Goal: Task Accomplishment & Management: Complete application form

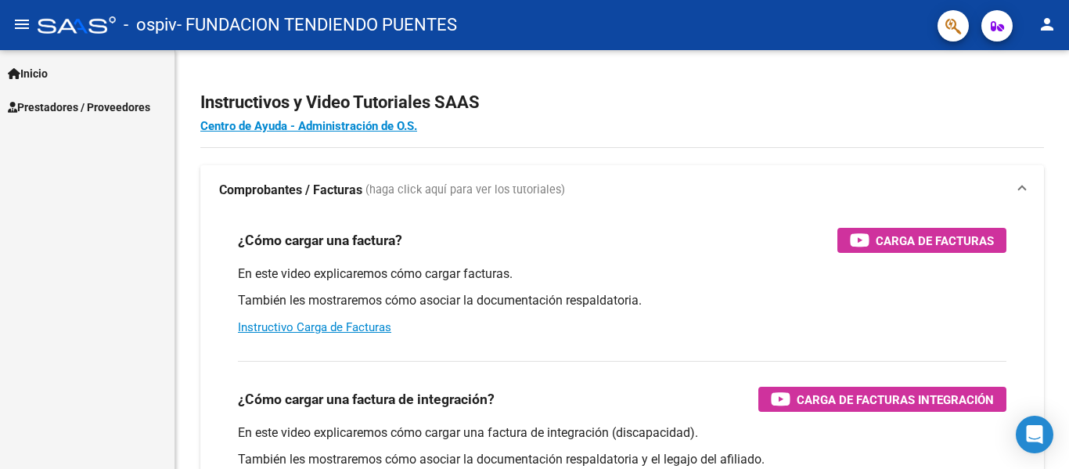
click at [113, 100] on span "Prestadores / Proveedores" at bounding box center [79, 107] width 142 height 17
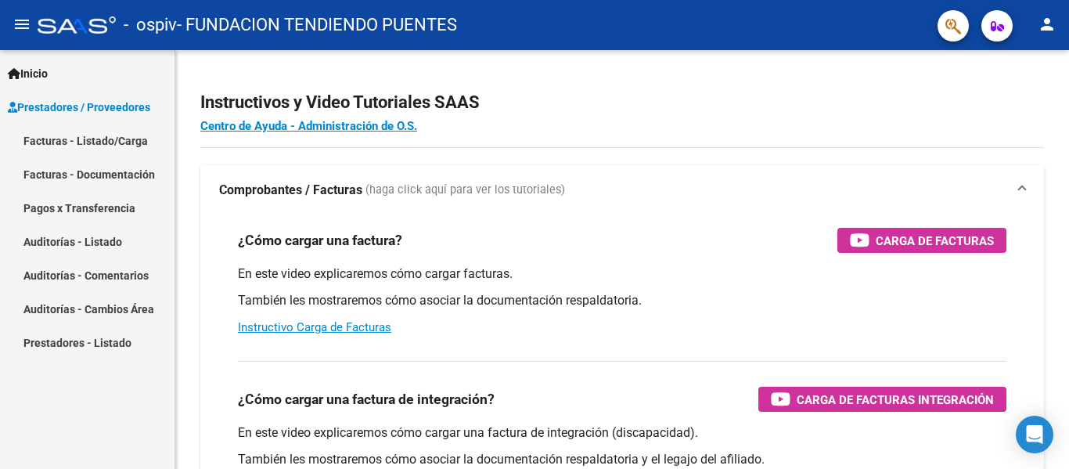
click at [99, 136] on link "Facturas - Listado/Carga" at bounding box center [87, 141] width 174 height 34
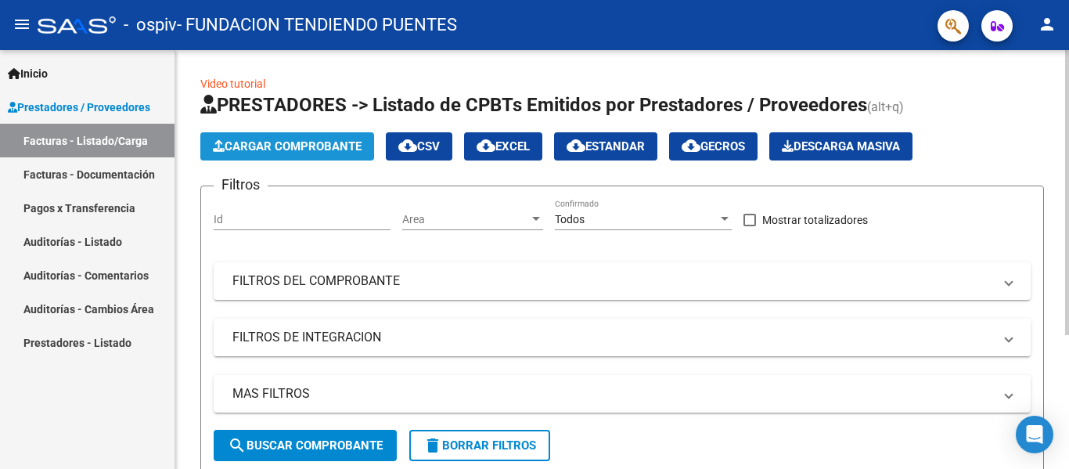
click at [253, 146] on span "Cargar Comprobante" at bounding box center [287, 146] width 149 height 14
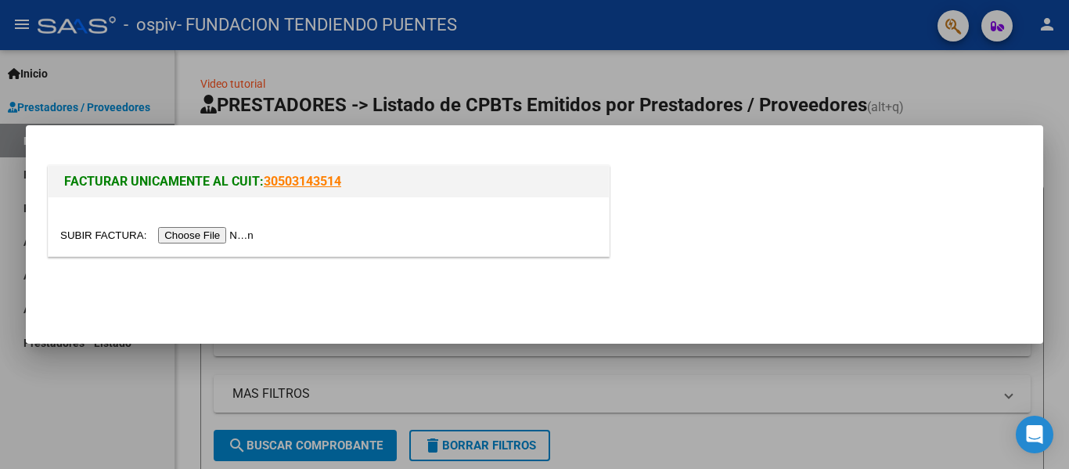
click at [217, 241] on input "file" at bounding box center [159, 235] width 198 height 16
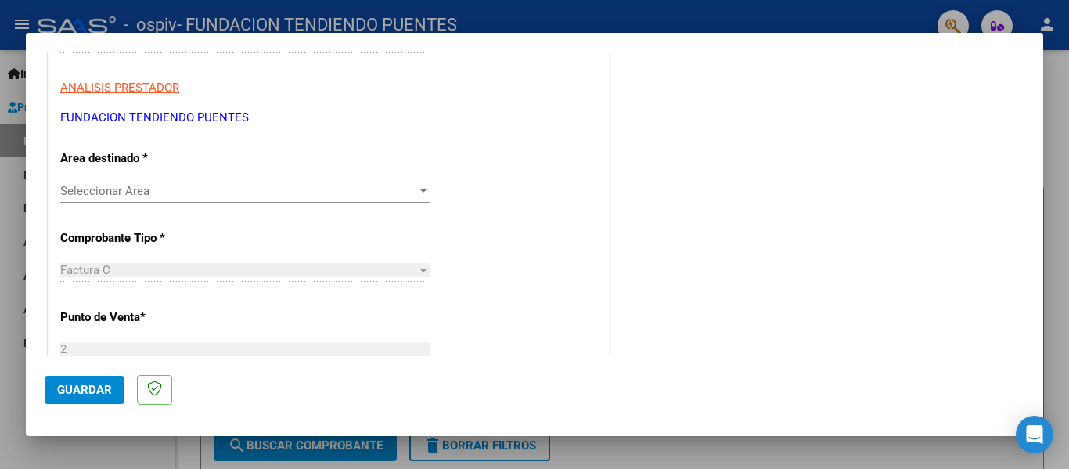
scroll to position [313, 0]
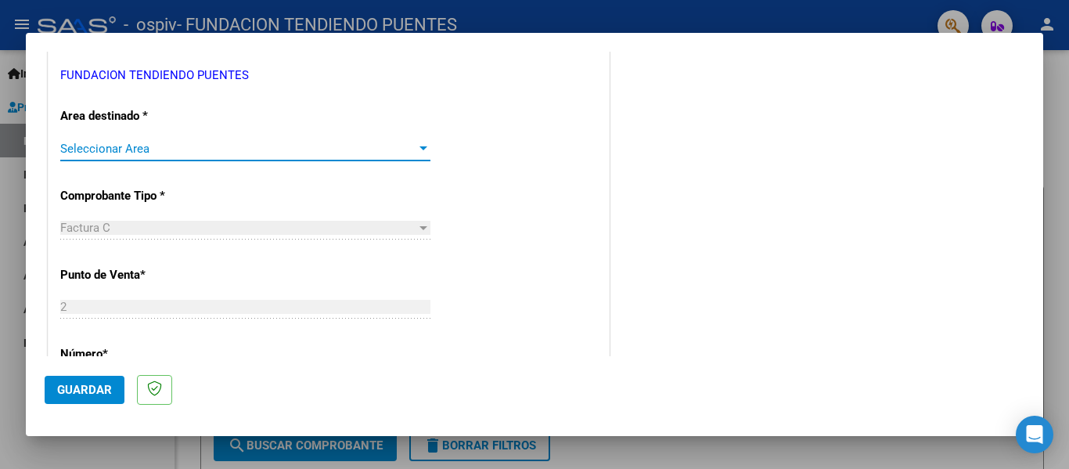
click at [422, 147] on div at bounding box center [423, 148] width 8 height 4
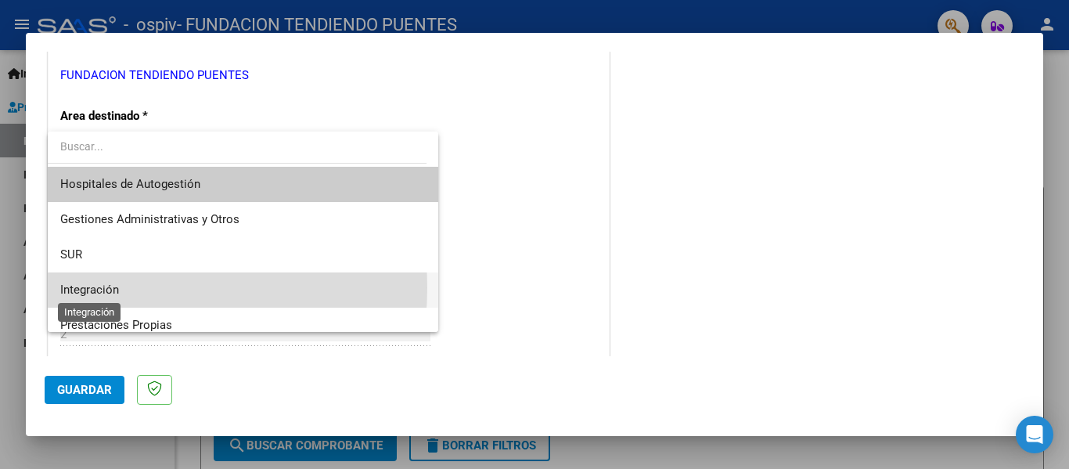
click at [107, 287] on span "Integración" at bounding box center [89, 289] width 59 height 14
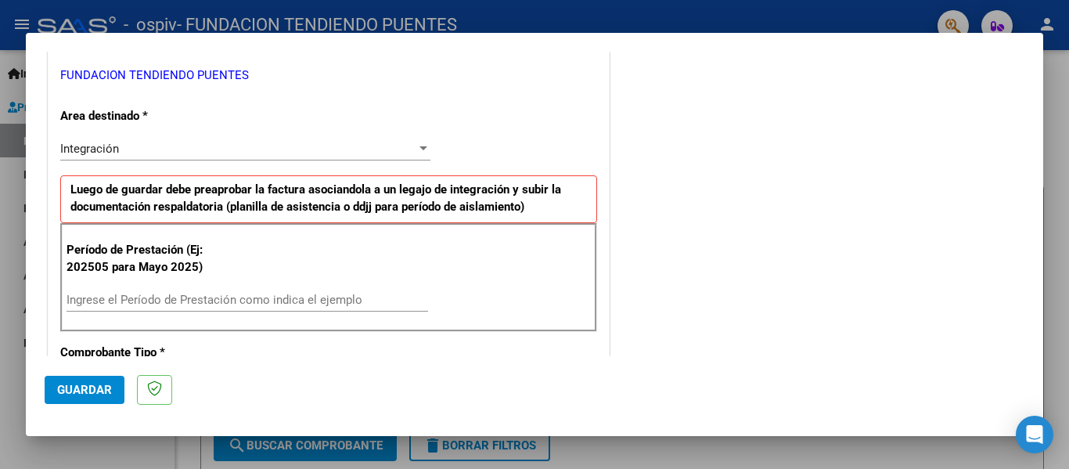
click at [169, 291] on div "Ingrese el Período de Prestación como indica el ejemplo" at bounding box center [246, 299] width 361 height 23
type input "202508"
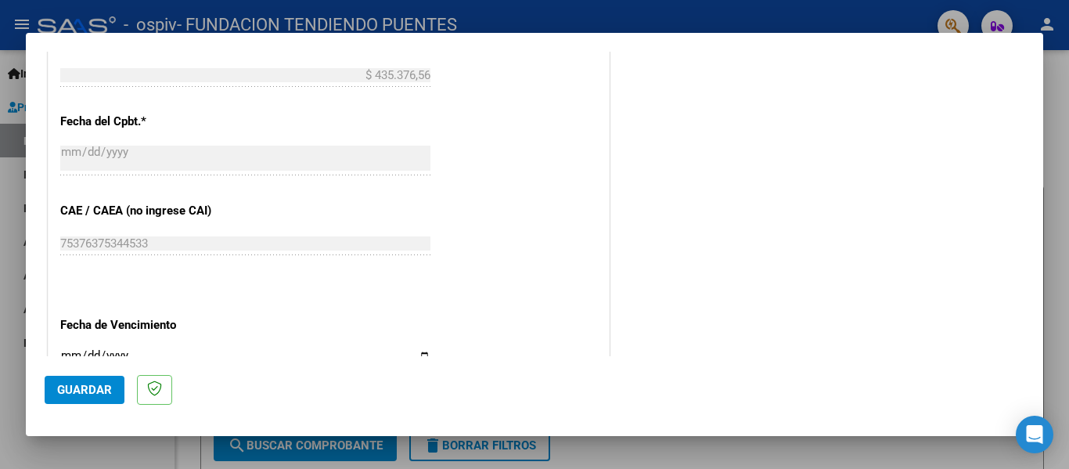
scroll to position [939, 0]
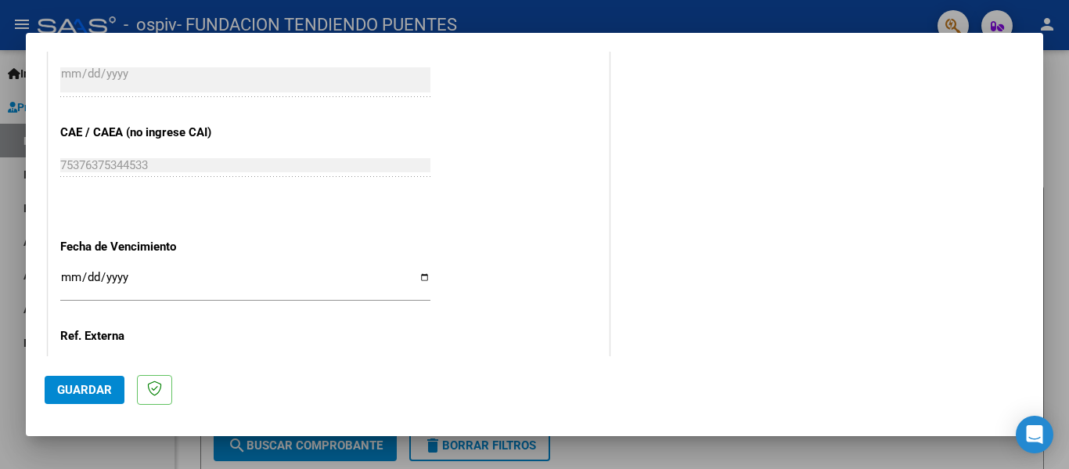
click at [424, 282] on input "Ingresar la fecha" at bounding box center [245, 283] width 370 height 25
type input "[DATE]"
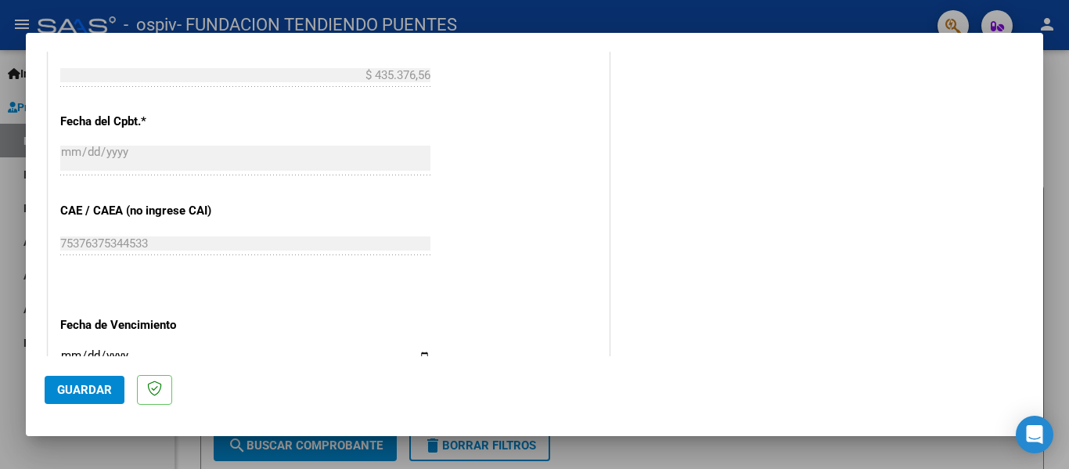
scroll to position [1072, 0]
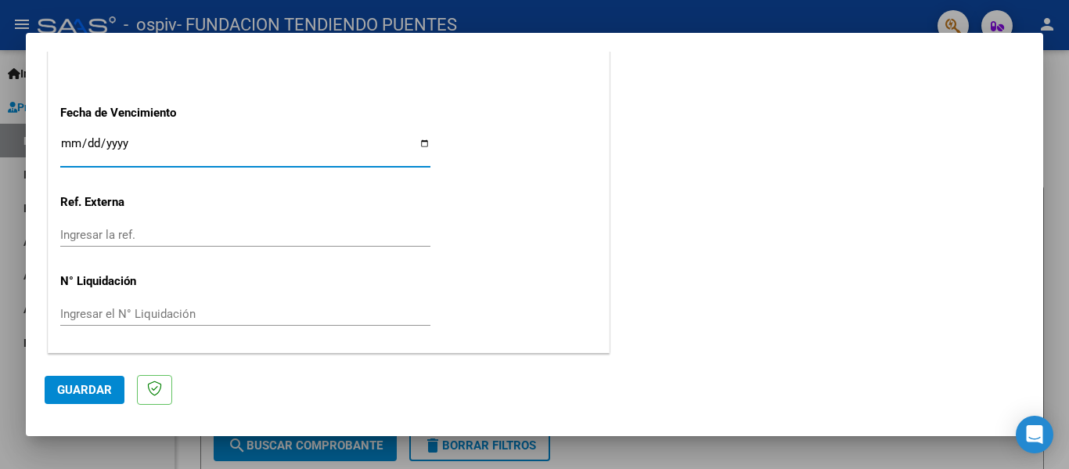
click at [83, 388] on span "Guardar" at bounding box center [84, 390] width 55 height 14
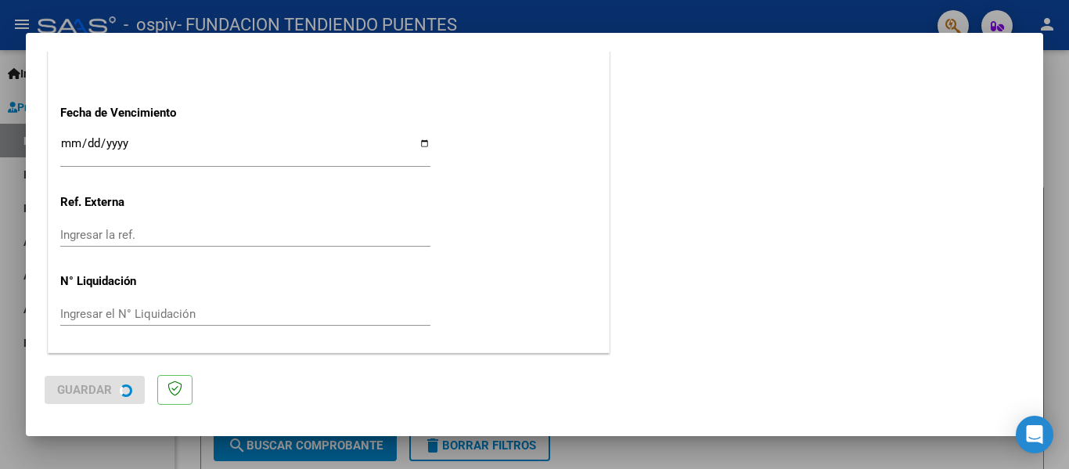
scroll to position [0, 0]
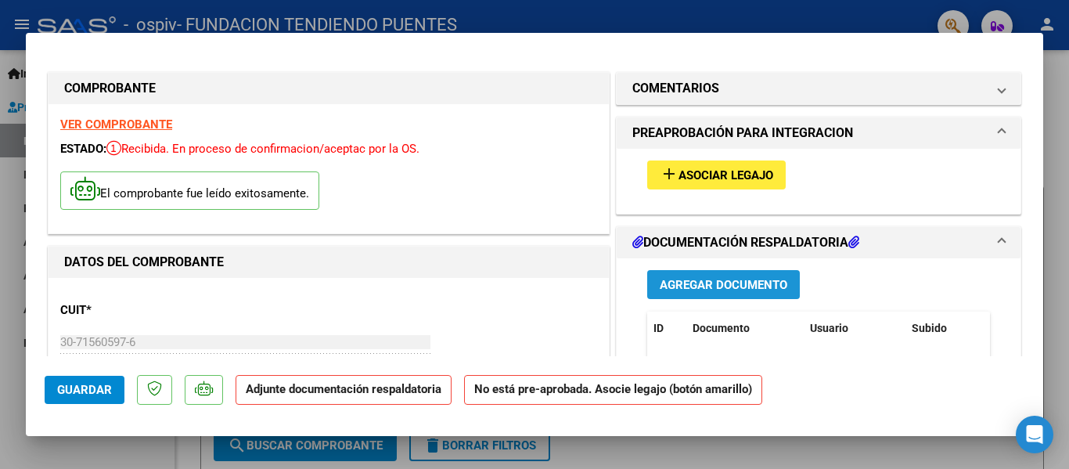
click at [718, 277] on span "Agregar Documento" at bounding box center [723, 284] width 128 height 14
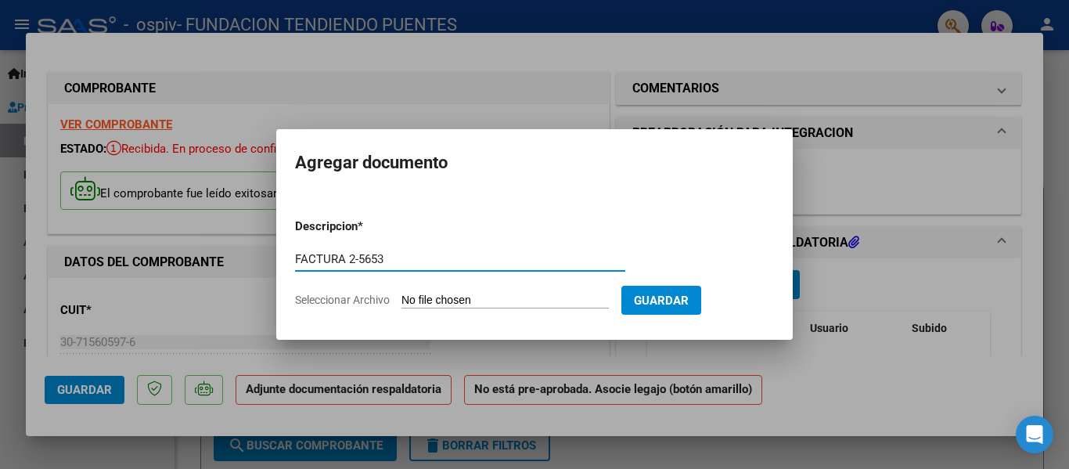
type input "FACTURA 2-5653"
click at [341, 300] on span "Seleccionar Archivo" at bounding box center [342, 299] width 95 height 13
click at [401, 300] on input "Seleccionar Archivo" at bounding box center [504, 300] width 207 height 15
type input "C:\fakepath\30715605976_011_00002_00005653.pdf"
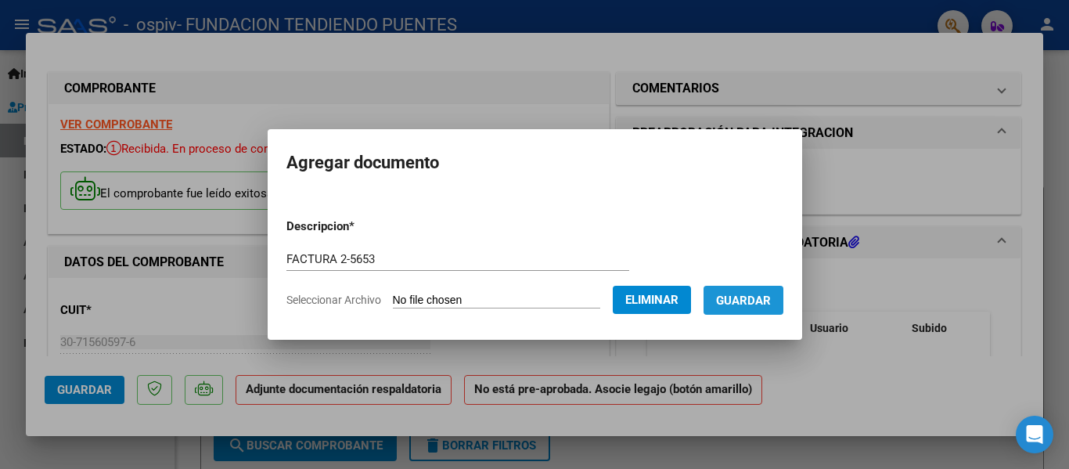
click at [760, 300] on span "Guardar" at bounding box center [743, 300] width 55 height 14
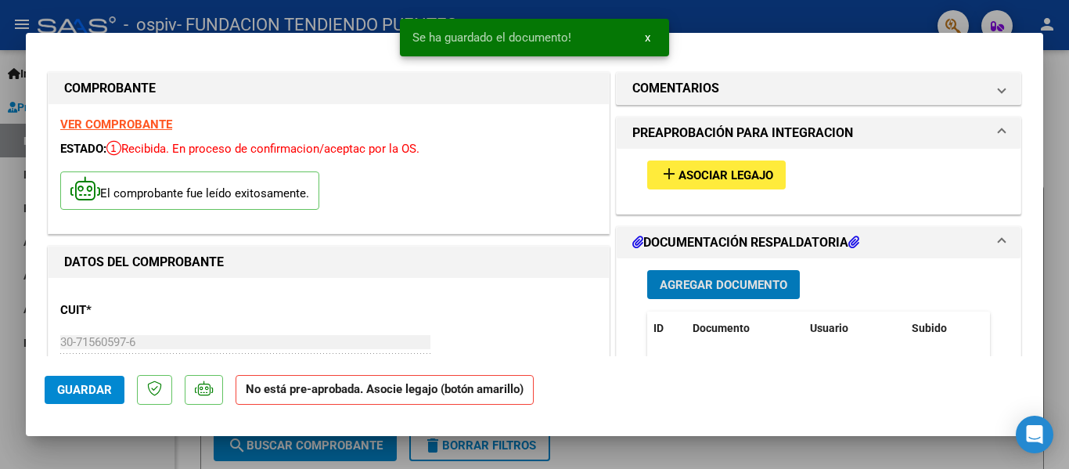
click at [735, 291] on span "Agregar Documento" at bounding box center [723, 285] width 128 height 14
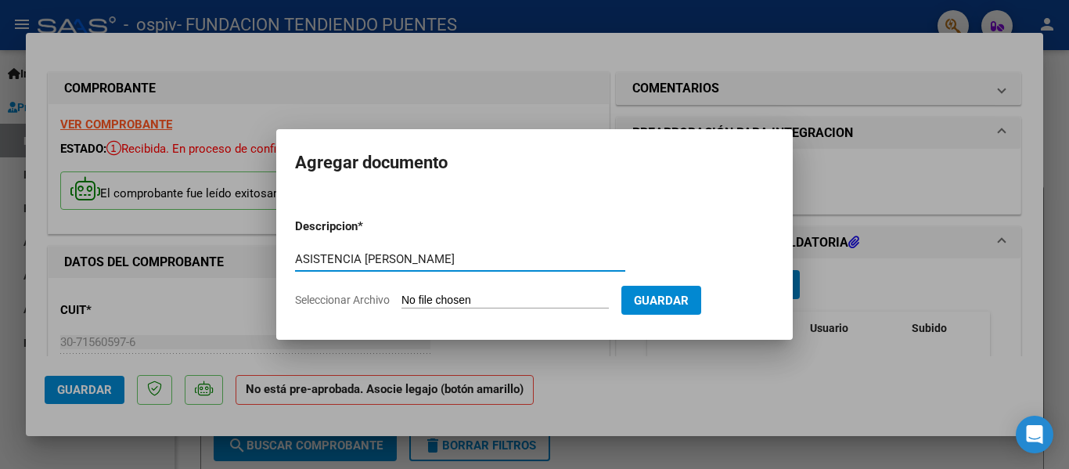
type input "ASISTENCIA [PERSON_NAME]"
click at [350, 302] on span "Seleccionar Archivo" at bounding box center [342, 299] width 95 height 13
click at [401, 302] on input "Seleccionar Archivo" at bounding box center [504, 300] width 207 height 15
type input "C:\fakepath\[PERSON_NAME].pdf"
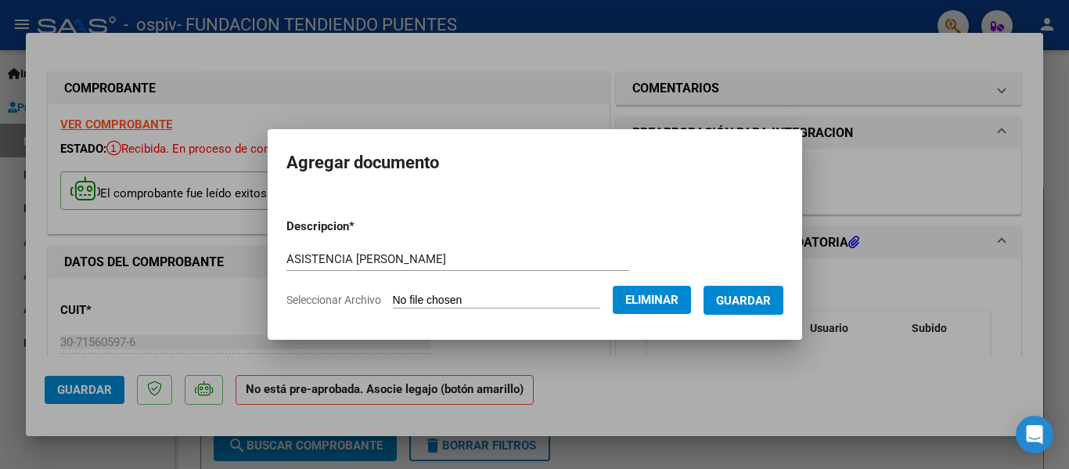
click at [771, 304] on span "Guardar" at bounding box center [743, 300] width 55 height 14
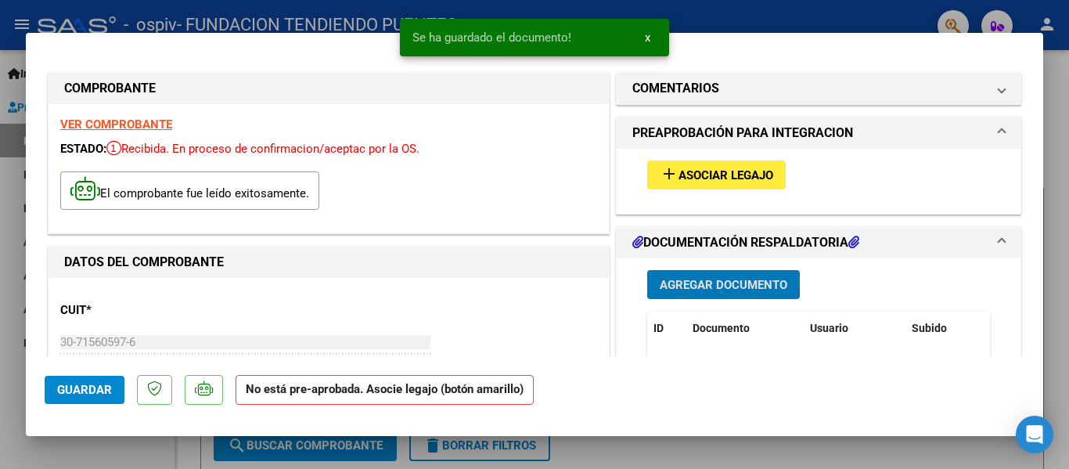
click at [728, 295] on button "Agregar Documento" at bounding box center [723, 284] width 153 height 29
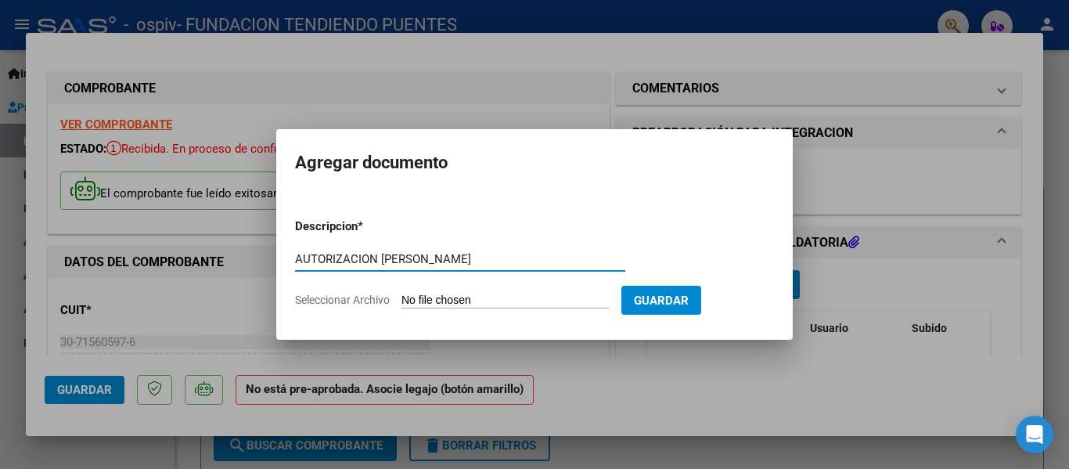
type input "AUTORIZACION [PERSON_NAME]"
click at [326, 300] on span "Seleccionar Archivo" at bounding box center [342, 299] width 95 height 13
click at [401, 300] on input "Seleccionar Archivo" at bounding box center [504, 300] width 207 height 15
type input "C:\fakepath\[PERSON_NAME] [PERSON_NAME] AUTORIZACION.pdf"
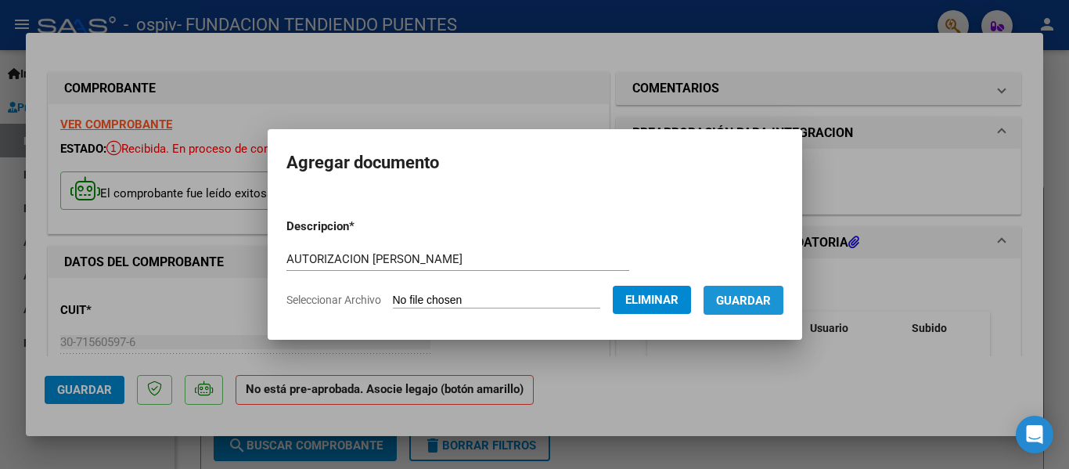
click at [771, 306] on span "Guardar" at bounding box center [743, 300] width 55 height 14
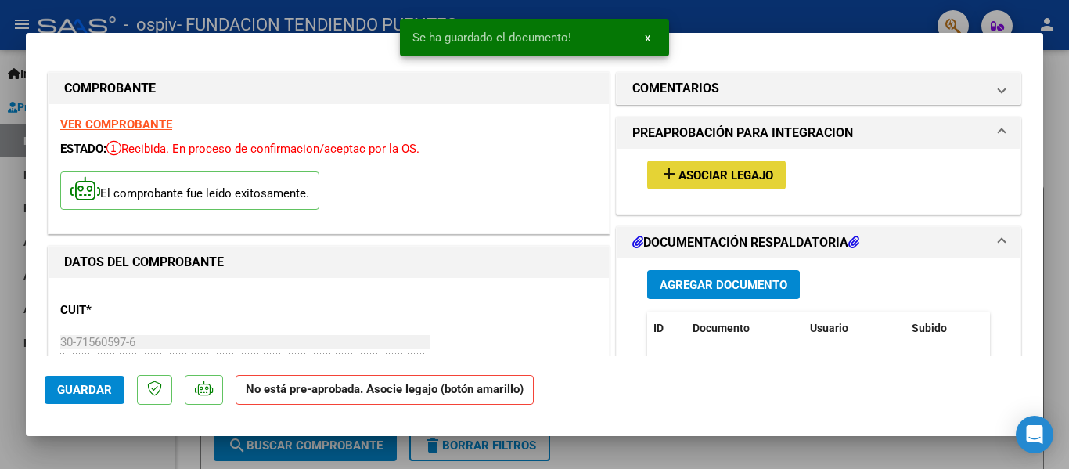
click at [722, 177] on span "Asociar Legajo" at bounding box center [725, 175] width 95 height 14
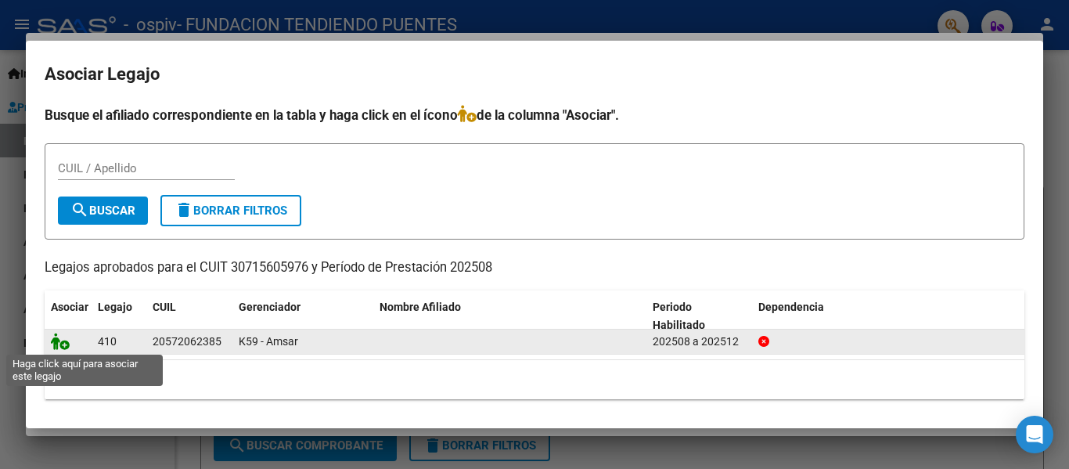
click at [63, 346] on icon at bounding box center [60, 340] width 19 height 17
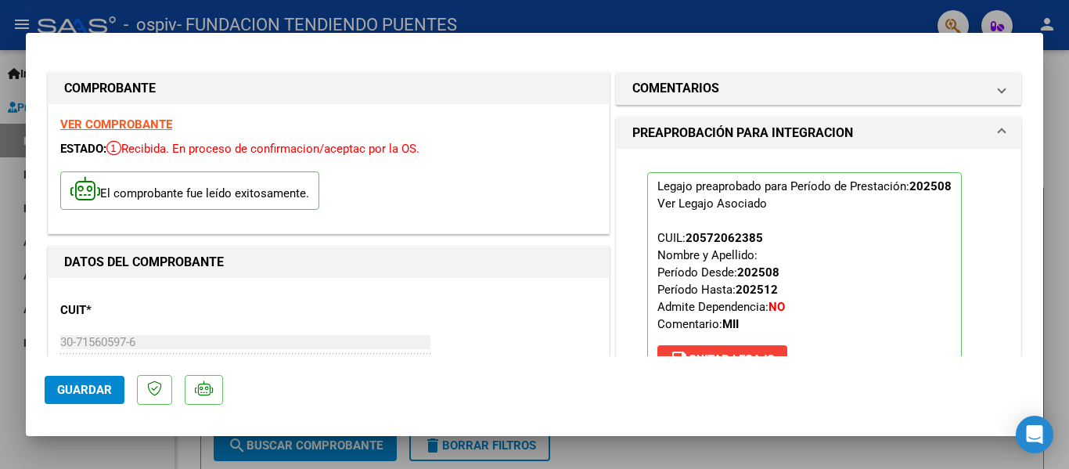
scroll to position [78, 0]
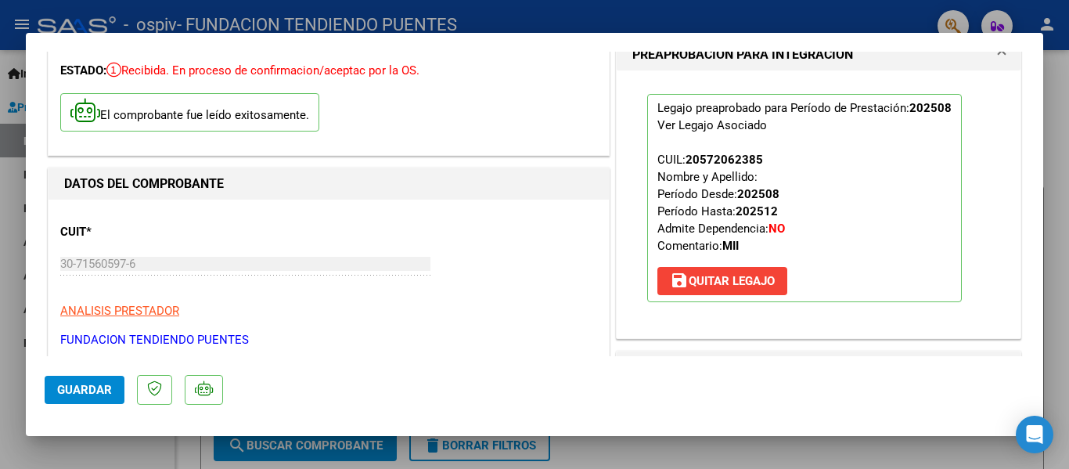
click at [102, 394] on span "Guardar" at bounding box center [84, 390] width 55 height 14
